Goal: Task Accomplishment & Management: Complete application form

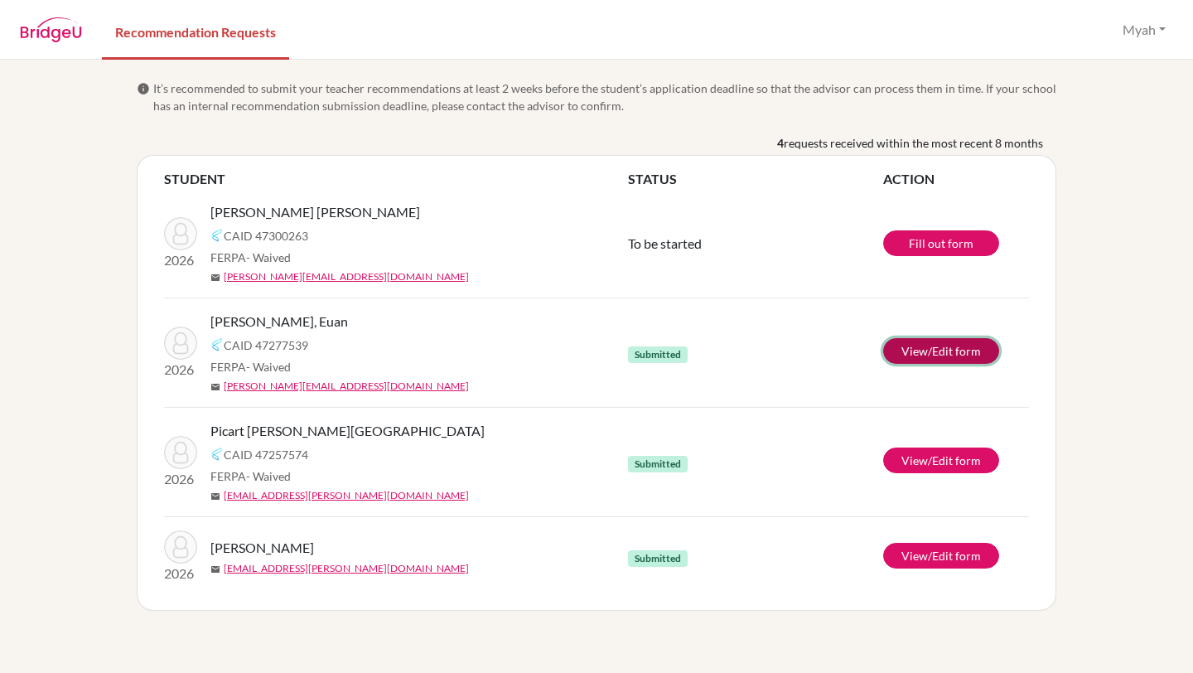
click at [896, 344] on link "View/Edit form" at bounding box center [941, 351] width 116 height 26
click at [945, 360] on link "View/Edit form" at bounding box center [941, 351] width 116 height 26
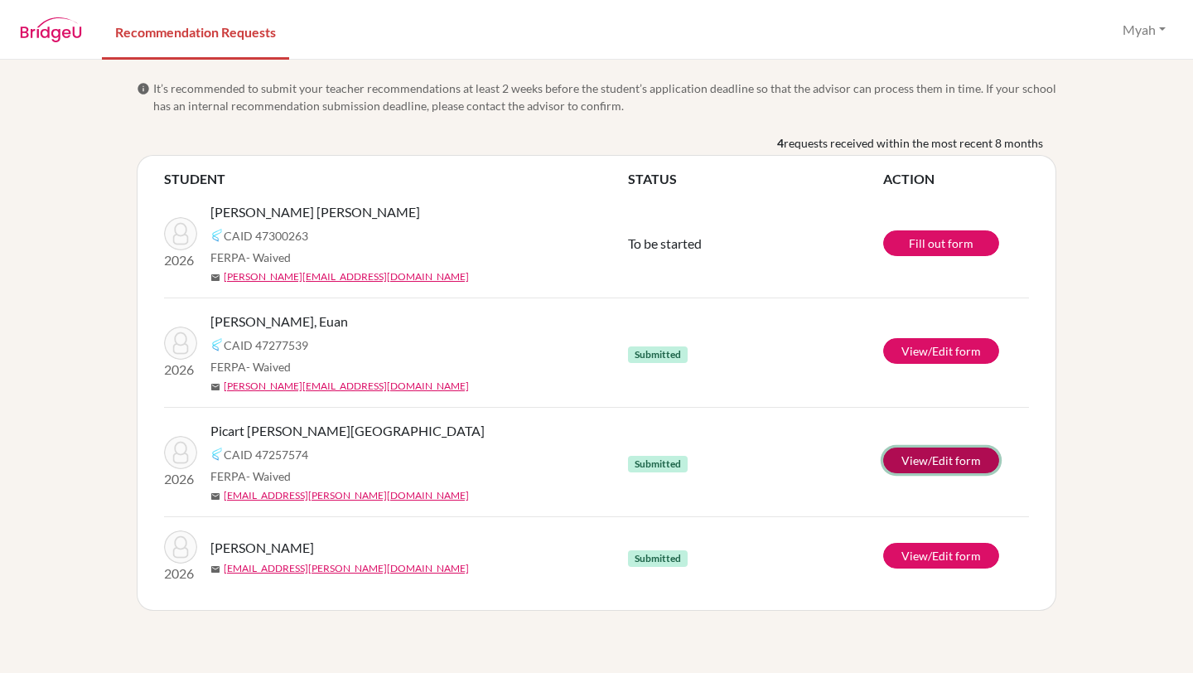
click at [904, 459] on link "View/Edit form" at bounding box center [941, 460] width 116 height 26
click at [930, 452] on link "View/Edit form" at bounding box center [941, 460] width 116 height 26
click at [907, 549] on link "View/Edit form" at bounding box center [941, 556] width 116 height 26
click at [912, 550] on link "View/Edit form" at bounding box center [941, 556] width 116 height 26
click at [940, 242] on link "Fill out form" at bounding box center [941, 243] width 116 height 26
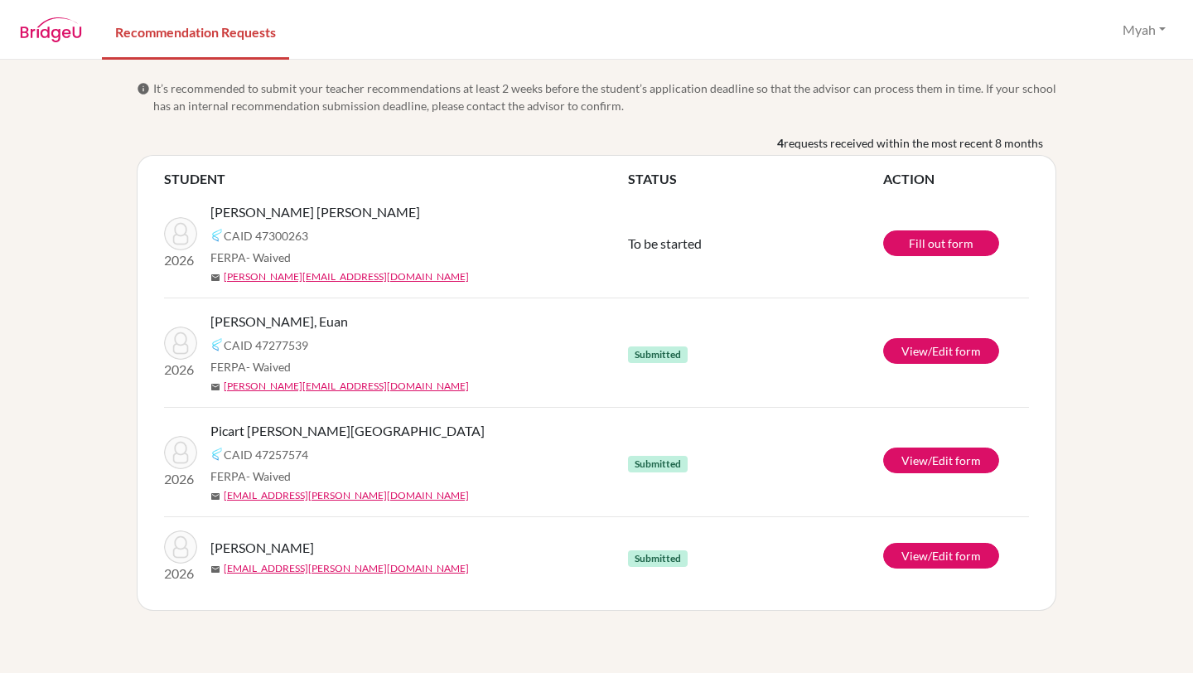
click at [930, 336] on td "View/Edit form" at bounding box center [956, 352] width 146 height 109
click at [930, 347] on link "View/Edit form" at bounding box center [941, 351] width 116 height 26
